Goal: Information Seeking & Learning: Find specific fact

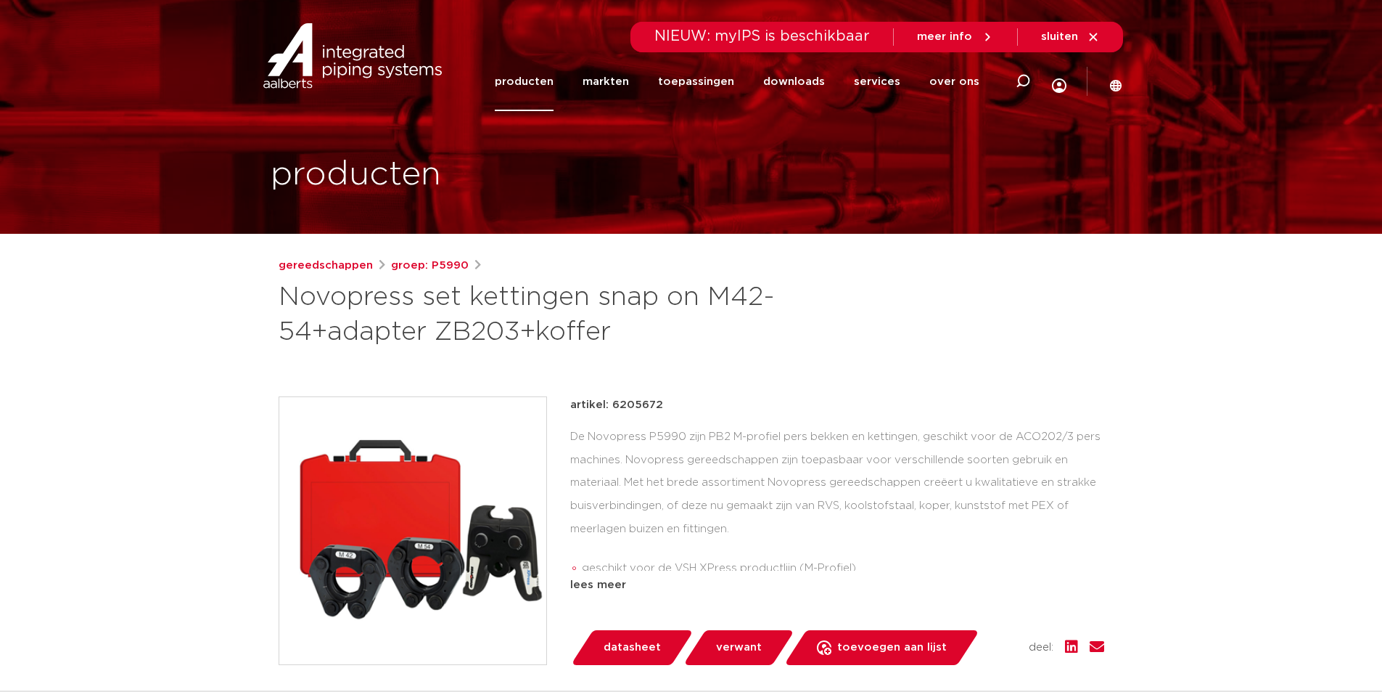
click at [635, 408] on p "artikel: 6205672" at bounding box center [616, 404] width 93 height 17
copy p "6205672"
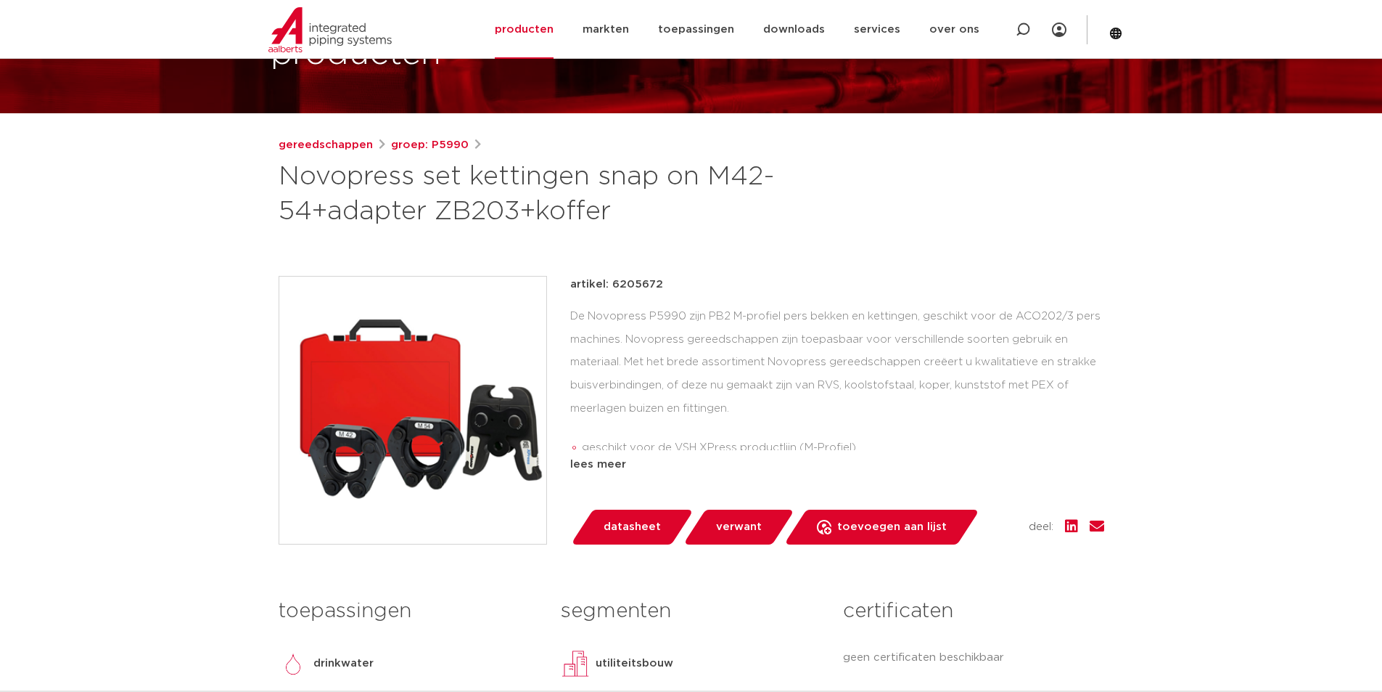
scroll to position [145, 0]
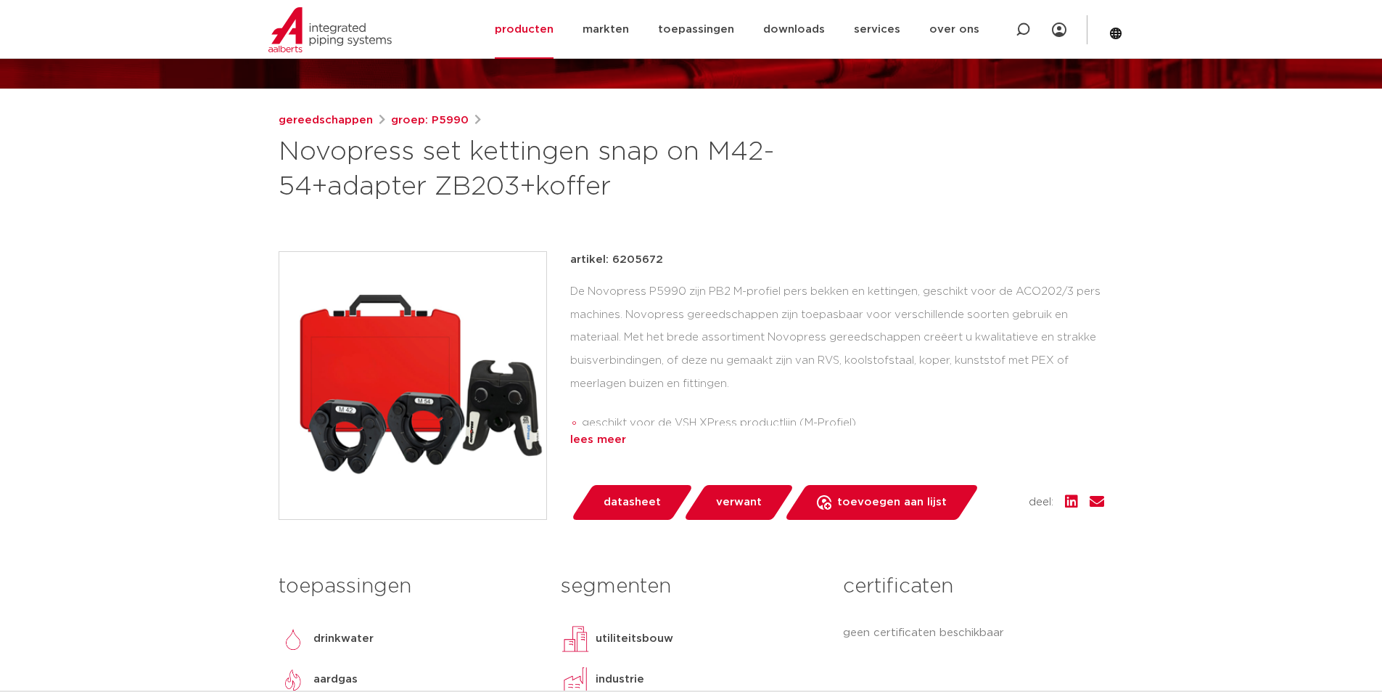
click at [619, 437] on div "lees meer" at bounding box center [837, 439] width 534 height 17
